Goal: Transaction & Acquisition: Purchase product/service

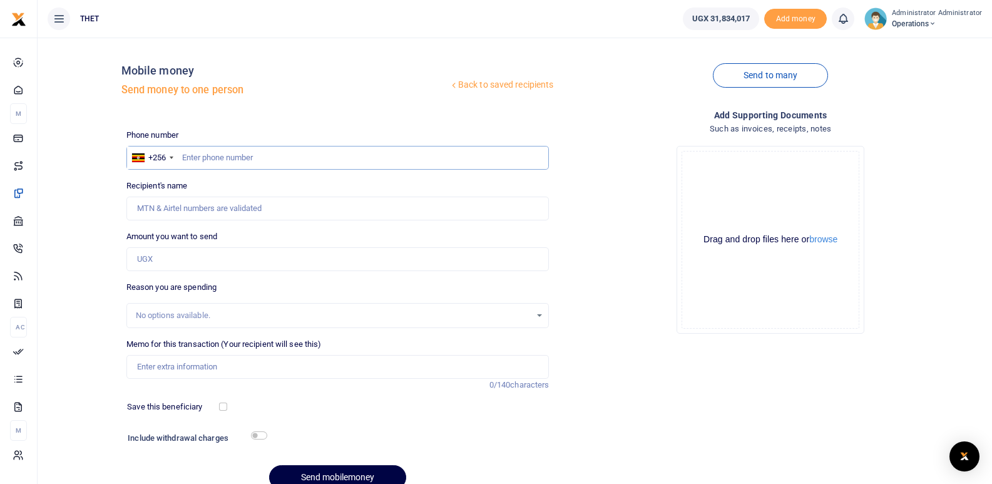
click at [223, 166] on input "text" at bounding box center [337, 158] width 423 height 24
click at [619, 227] on div "Drop your files here Drag and drop files here or browse Powered by Uppy" at bounding box center [770, 240] width 423 height 208
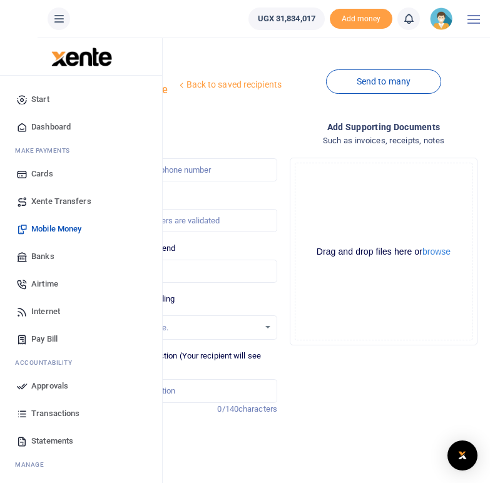
click at [54, 228] on span "Mobile Money" at bounding box center [56, 229] width 50 height 13
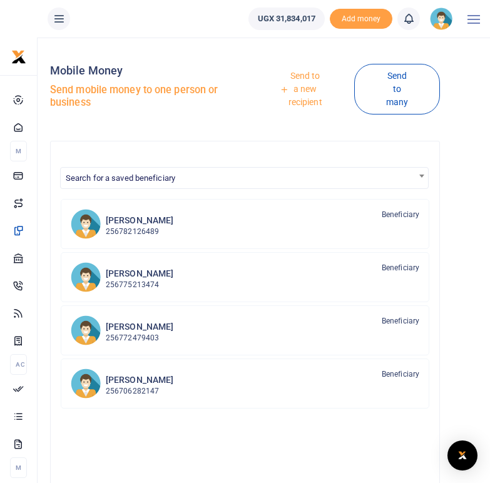
click at [307, 86] on link "Send to a new recipient" at bounding box center [301, 89] width 106 height 49
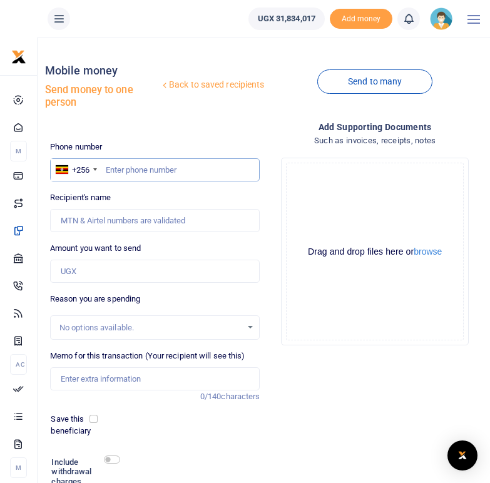
click at [136, 163] on input "text" at bounding box center [155, 170] width 210 height 24
type input "0771454924"
type input "[PERSON_NAME]"
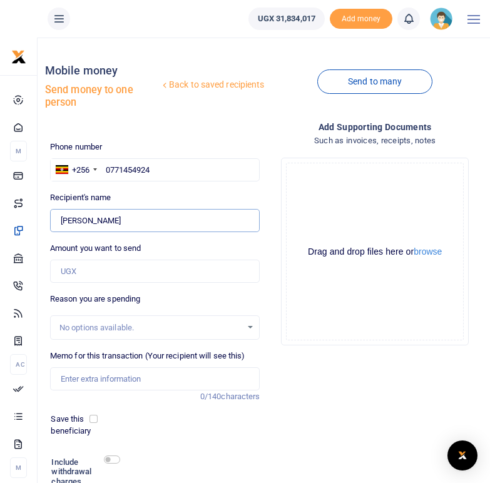
drag, startPoint x: 113, startPoint y: 219, endPoint x: 59, endPoint y: 220, distance: 53.8
click at [59, 220] on input "Found" at bounding box center [155, 221] width 210 height 24
click at [162, 168] on input "0771454924" at bounding box center [155, 170] width 210 height 24
type input "07714549"
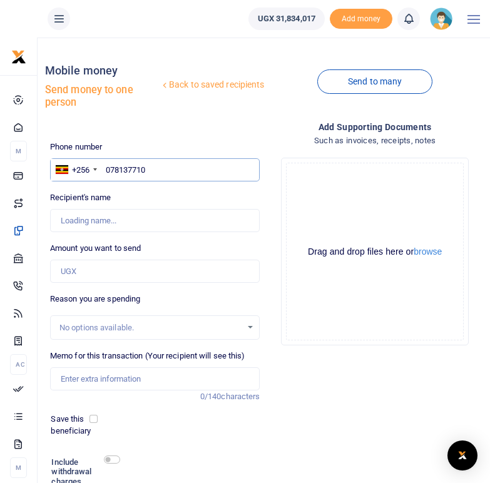
type input "0781377105"
type input "Alfred Oyet"
click at [169, 169] on input "0781377105" at bounding box center [155, 170] width 210 height 24
type input "07813771"
type input "0787857846"
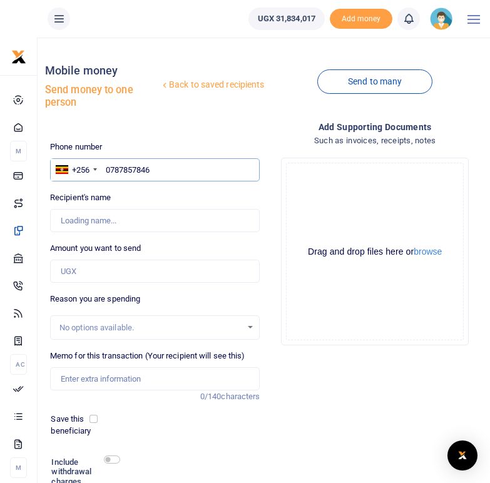
type input "Ainomugisha Hope"
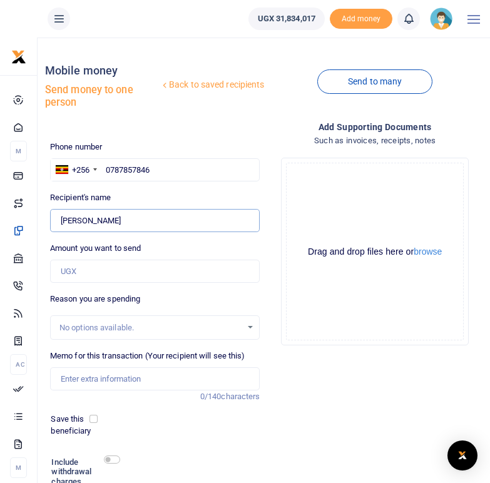
drag, startPoint x: 134, startPoint y: 221, endPoint x: 61, endPoint y: 217, distance: 73.4
click at [61, 217] on input "Found" at bounding box center [155, 221] width 210 height 24
click at [176, 167] on input "0787857846" at bounding box center [155, 170] width 210 height 24
type input "0787857"
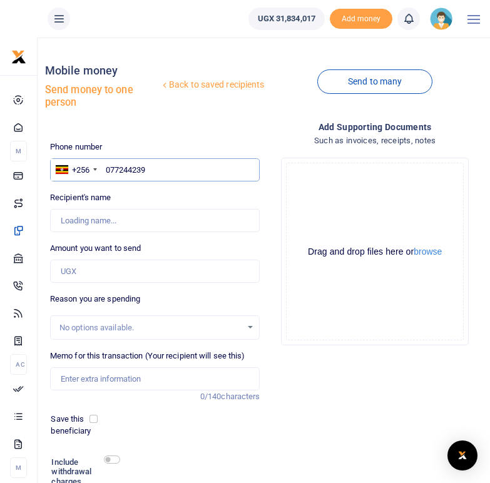
type input "0772442391"
type input "Khadijah Kyembe"
type input "0772442391"
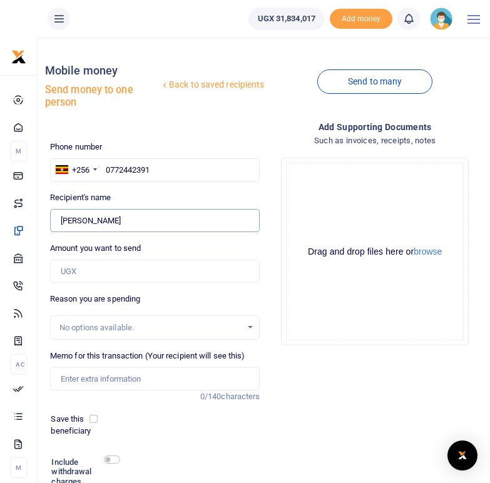
drag, startPoint x: 128, startPoint y: 220, endPoint x: 61, endPoint y: 223, distance: 67.0
click at [61, 223] on input "Found" at bounding box center [155, 221] width 210 height 24
